Goal: Task Accomplishment & Management: Manage account settings

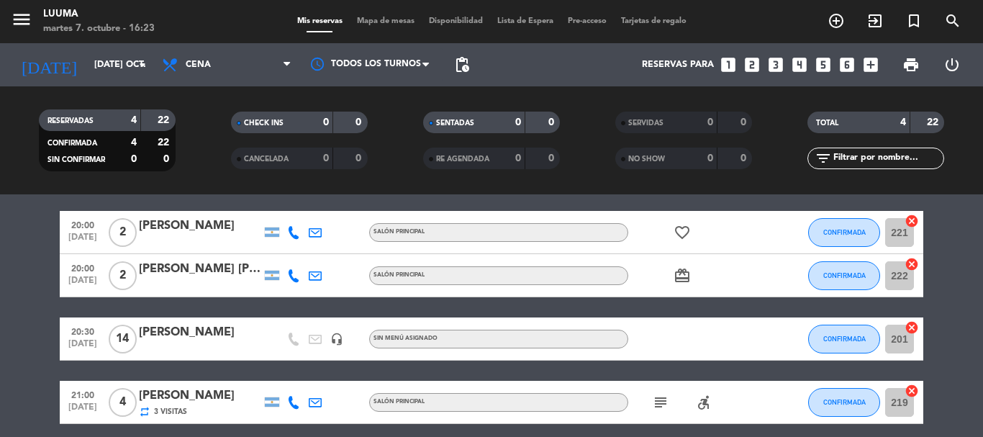
scroll to position [72, 0]
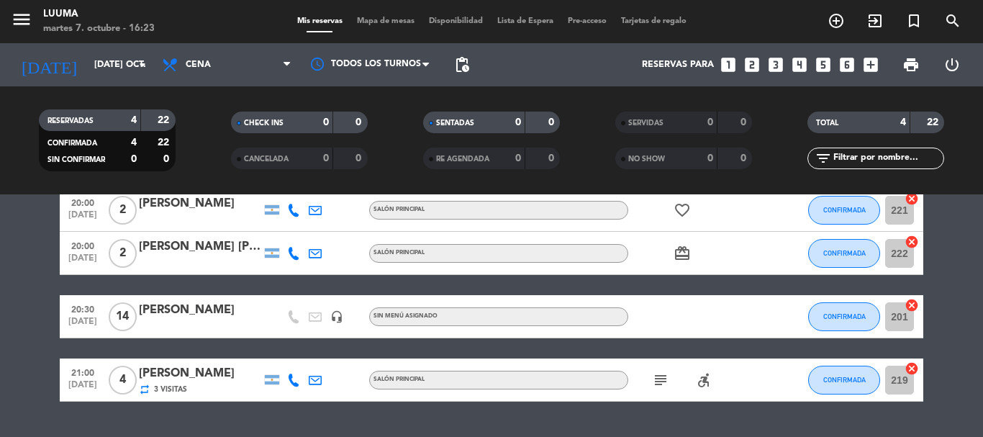
click at [658, 381] on icon "subject" at bounding box center [660, 379] width 17 height 17
click at [560, 422] on div "No hay notas para este servicio. Haz clic para agregar una 20:00 [DATE] 2 [PERS…" at bounding box center [491, 315] width 983 height 242
click at [368, 13] on div "menu Luuma martes 7. octubre - 16:23 Mis reservas Mapa de mesas Disponibilidad …" at bounding box center [491, 21] width 983 height 43
click at [374, 17] on span "Mapa de mesas" at bounding box center [386, 21] width 72 height 8
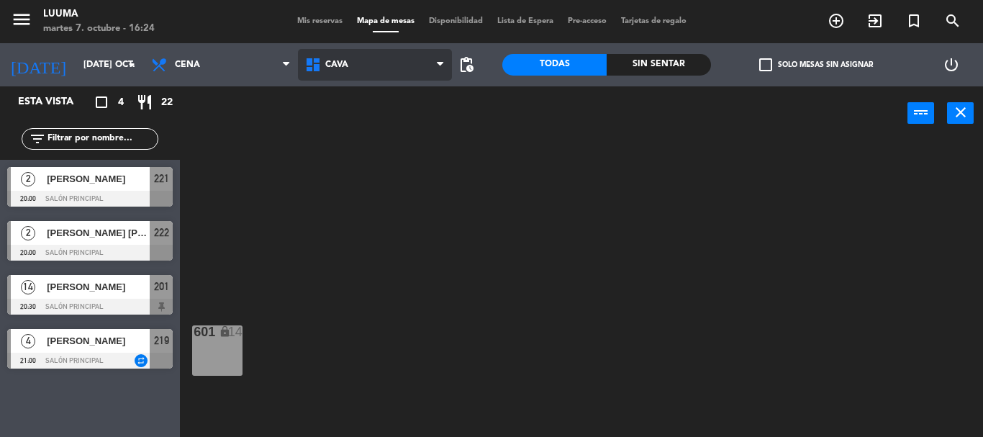
click at [357, 71] on span "Cava" at bounding box center [375, 65] width 154 height 32
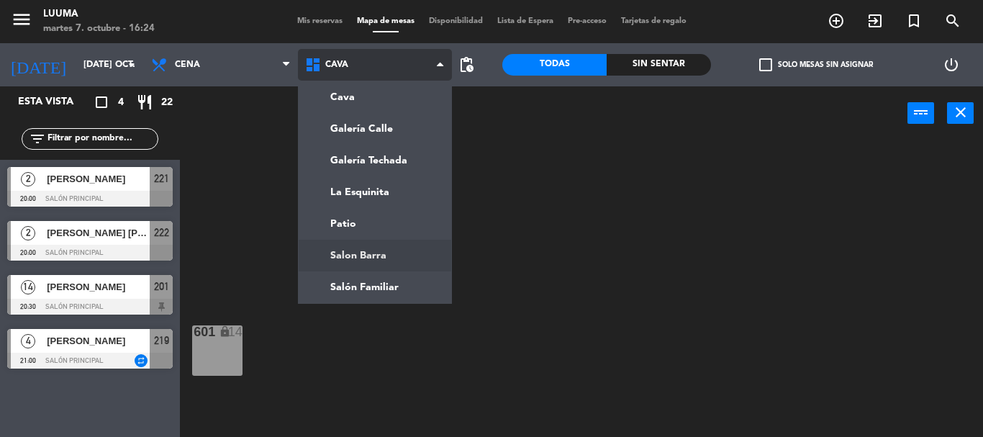
click at [408, 258] on ng-component "menu Luuma martes 7. octubre - 16:24 Mis reservas Mapa de mesas Disponibilidad …" at bounding box center [491, 218] width 983 height 437
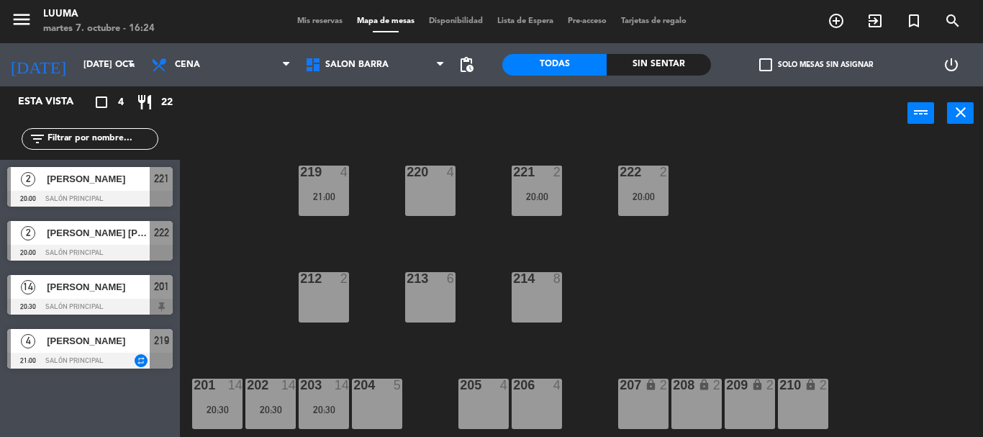
click at [553, 295] on div "214 8" at bounding box center [537, 297] width 50 height 50
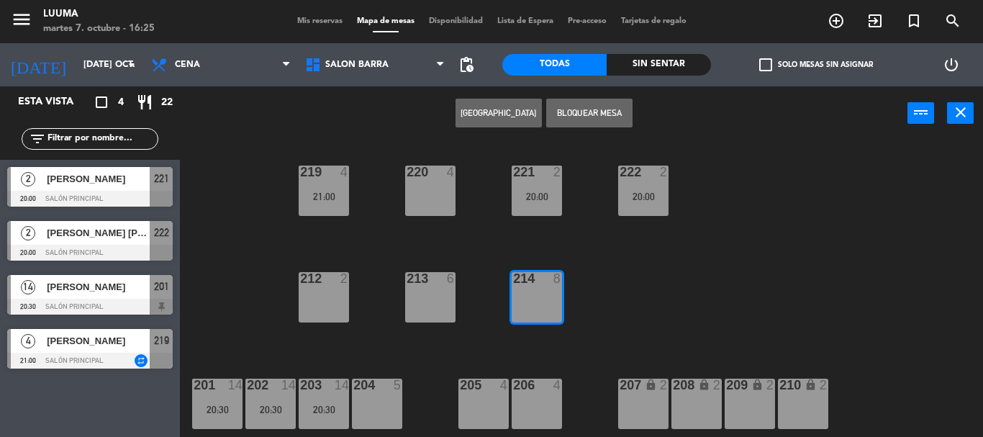
drag, startPoint x: 583, startPoint y: 106, endPoint x: 460, endPoint y: 97, distance: 124.0
click at [460, 97] on div "Crear Reserva Bloquear Mesa power_input close" at bounding box center [543, 113] width 727 height 55
click at [487, 117] on button "[GEOGRAPHIC_DATA]" at bounding box center [498, 113] width 86 height 29
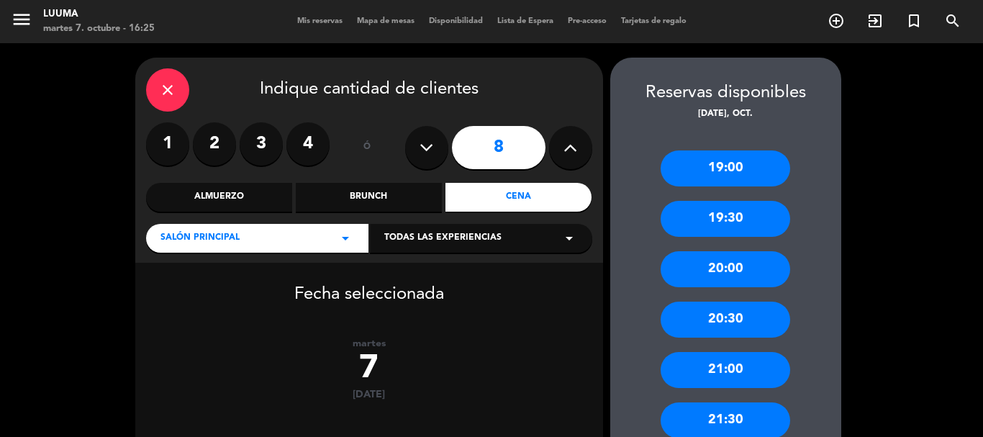
click at [440, 151] on button at bounding box center [426, 147] width 43 height 43
type input "7"
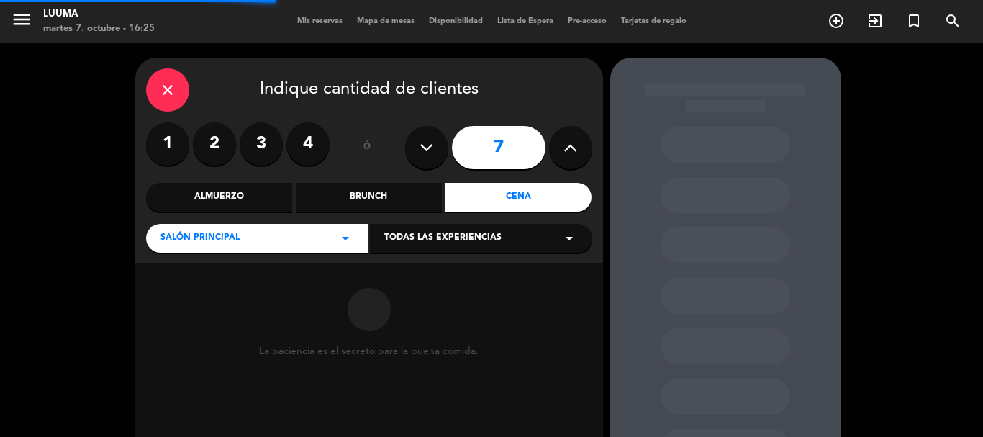
scroll to position [143, 0]
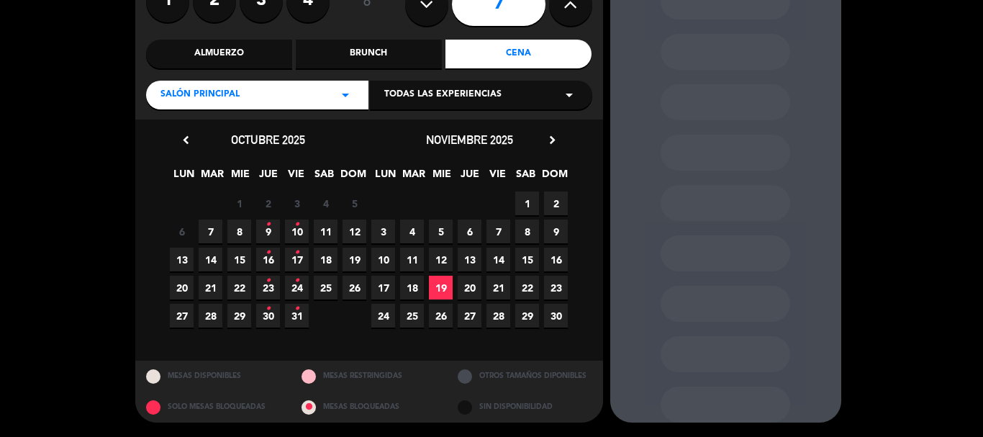
click at [212, 232] on span "7" at bounding box center [211, 231] width 24 height 24
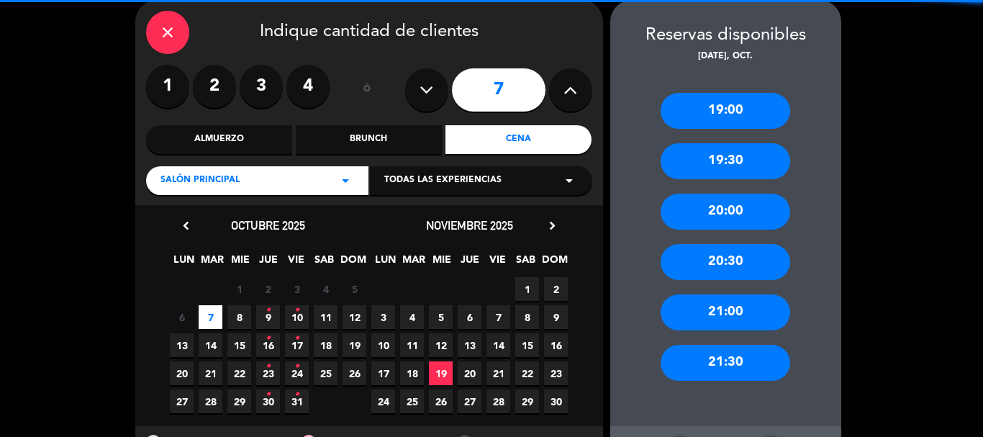
scroll to position [122, 0]
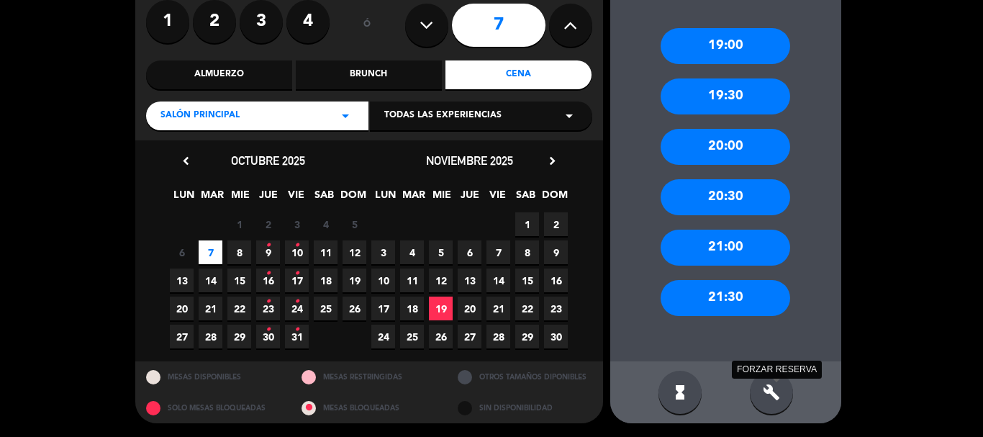
click at [765, 394] on icon "build" at bounding box center [771, 391] width 17 height 17
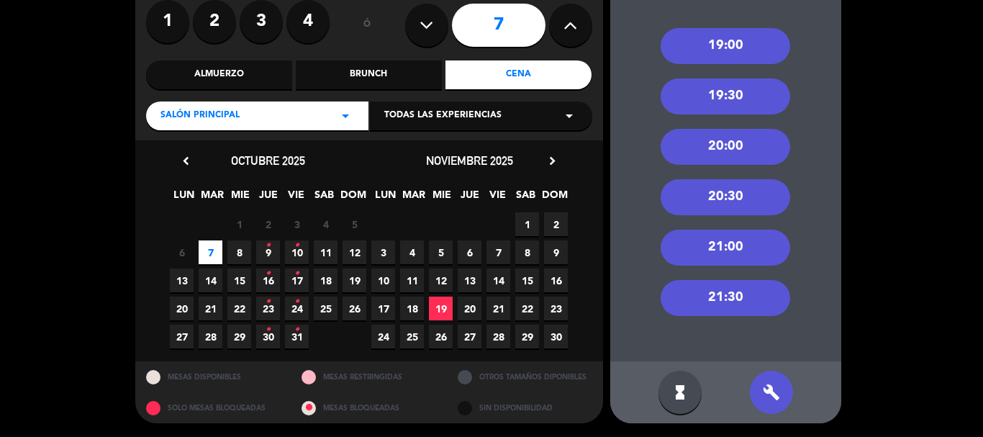
click at [740, 152] on div "20:00" at bounding box center [725, 147] width 130 height 36
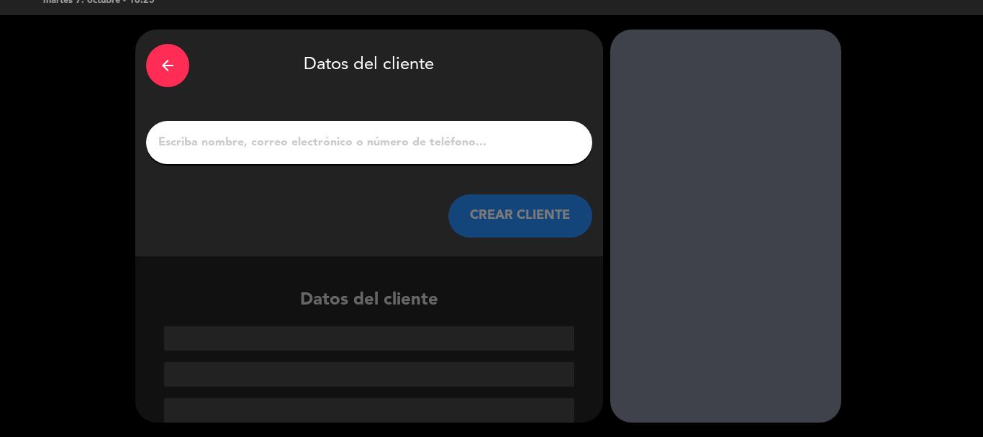
click at [435, 147] on input "1" at bounding box center [369, 142] width 424 height 20
paste input "[PERSON_NAME] [PERSON_NAME] [PERSON_NAME]"
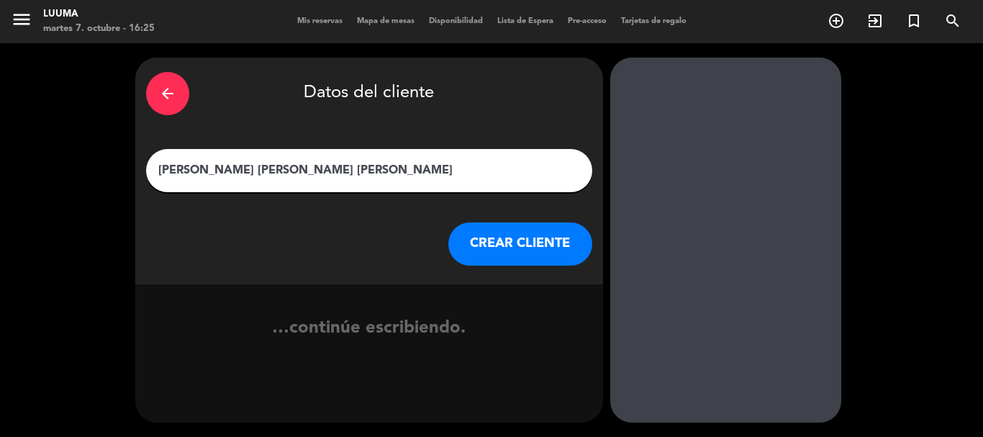
scroll to position [0, 0]
type input "[PERSON_NAME] [PERSON_NAME] [PERSON_NAME]"
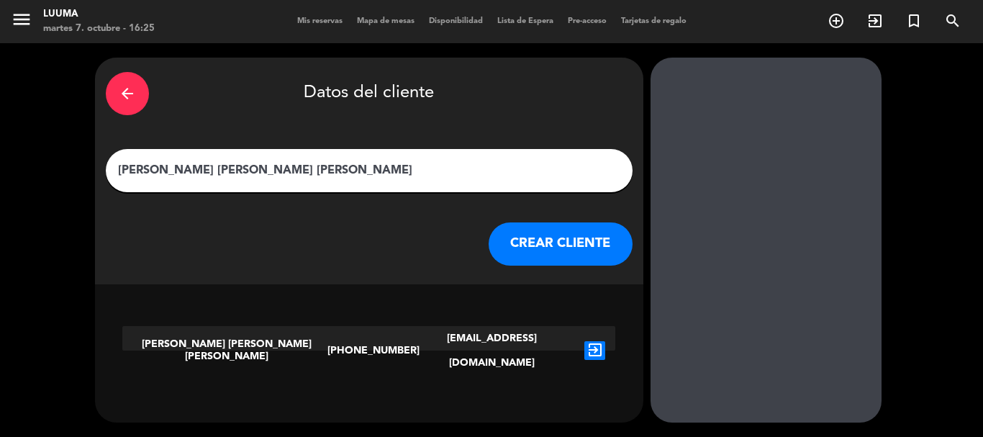
click at [517, 263] on button "CREAR CLIENTE" at bounding box center [561, 243] width 144 height 43
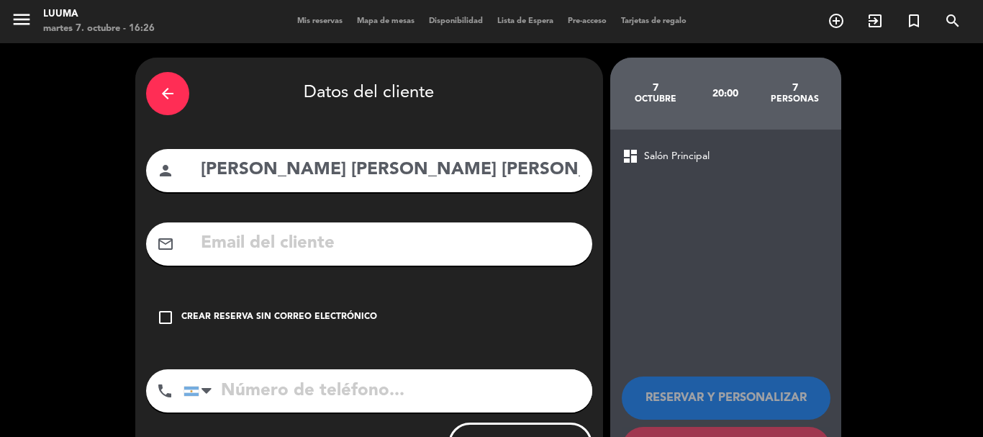
click at [306, 320] on div "Crear reserva sin correo electrónico" at bounding box center [279, 317] width 196 height 14
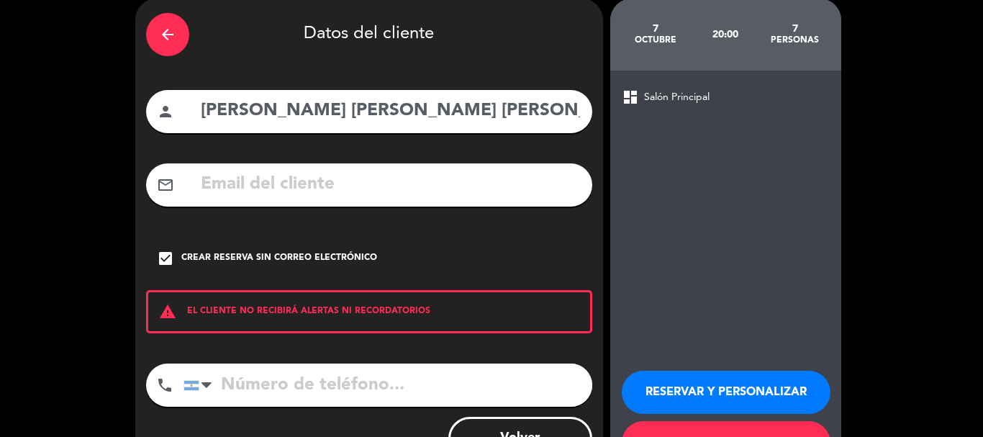
scroll to position [118, 0]
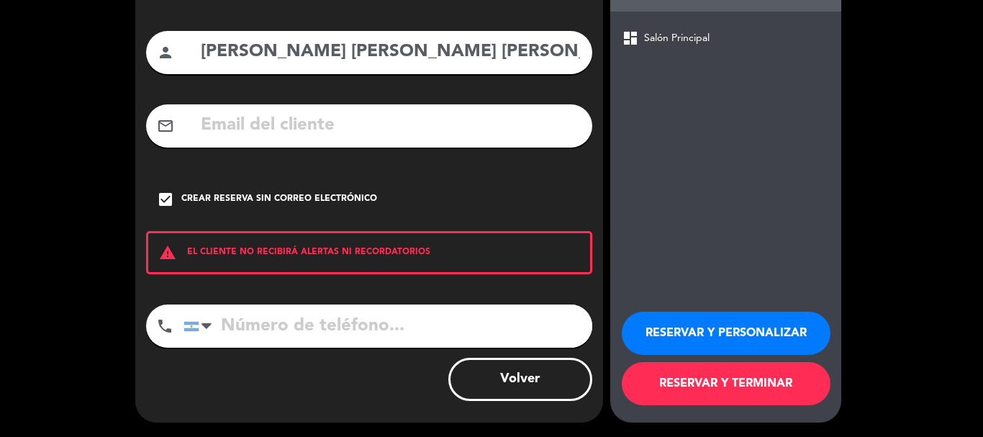
click at [722, 382] on button "RESERVAR Y TERMINAR" at bounding box center [726, 383] width 209 height 43
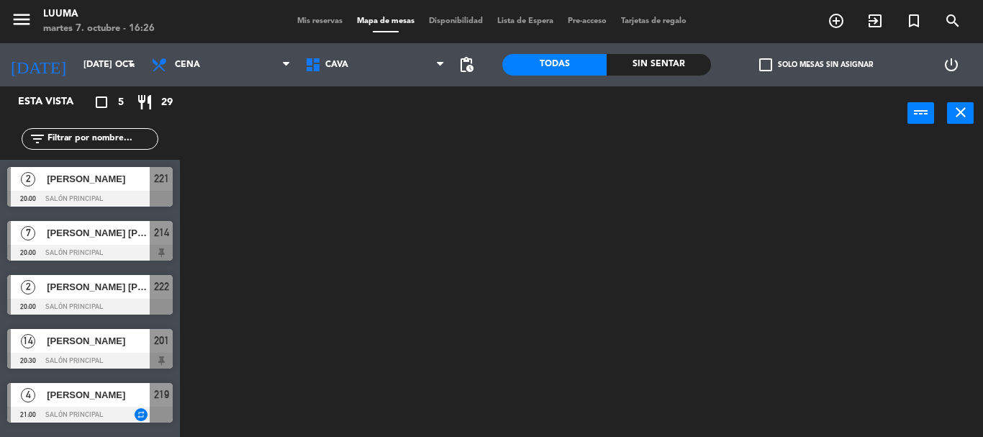
click at [306, 18] on span "Mis reservas" at bounding box center [320, 21] width 60 height 8
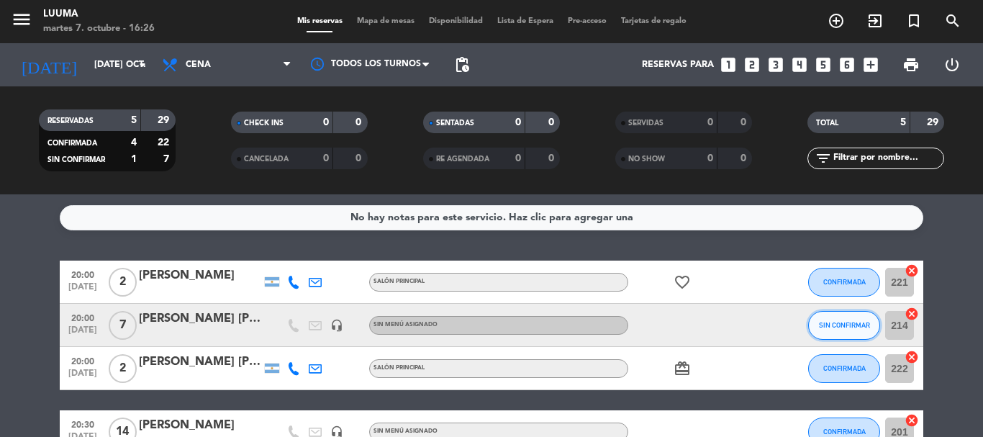
click at [863, 327] on span "SIN CONFIRMAR" at bounding box center [844, 325] width 51 height 8
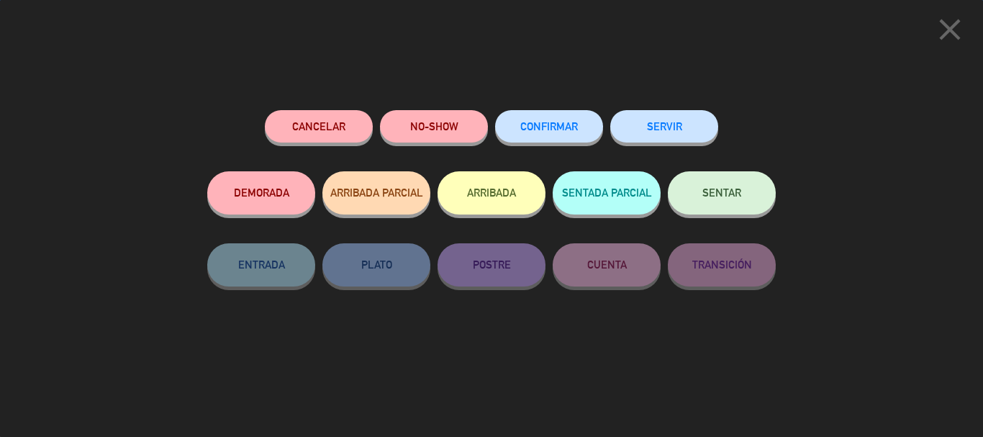
click at [570, 131] on span "CONFIRMAR" at bounding box center [549, 126] width 58 height 12
